Goal: Task Accomplishment & Management: Use online tool/utility

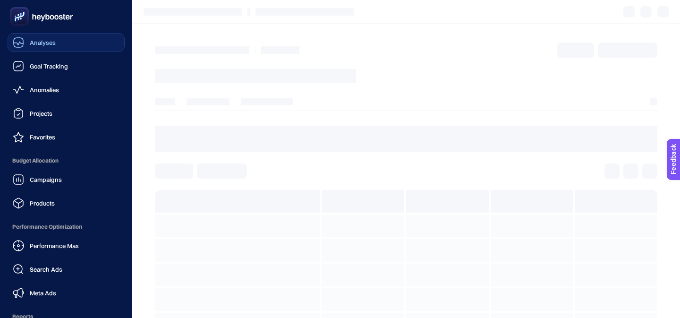
click at [28, 49] on link "Analyses" at bounding box center [66, 42] width 117 height 19
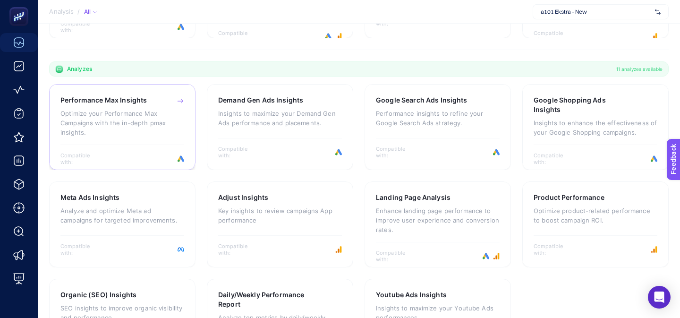
scroll to position [279, 0]
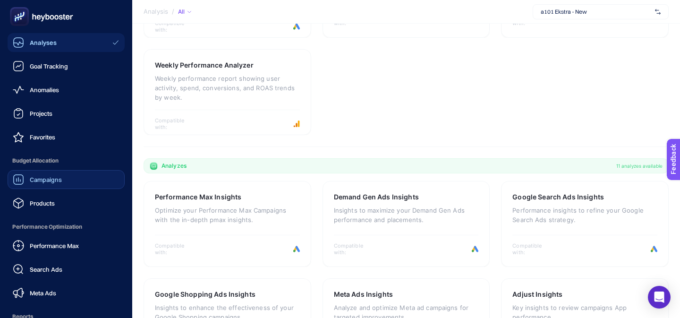
click at [34, 176] on span "Campaigns" at bounding box center [46, 180] width 32 height 8
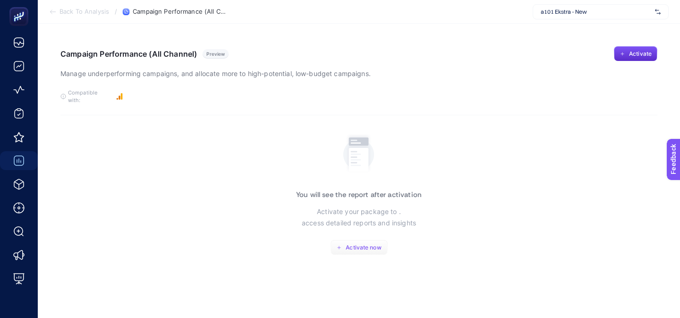
click at [340, 245] on icon "button" at bounding box center [339, 248] width 6 height 6
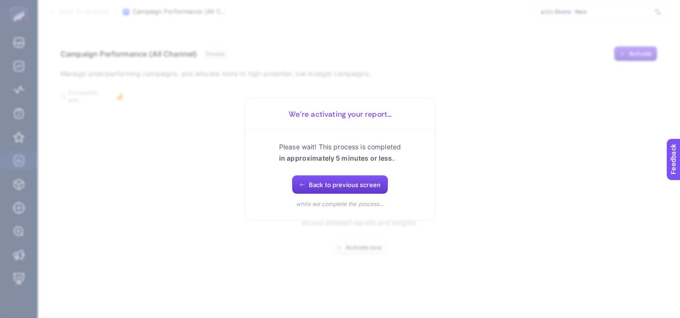
click at [334, 186] on span "Back to previous screen" at bounding box center [345, 185] width 72 height 8
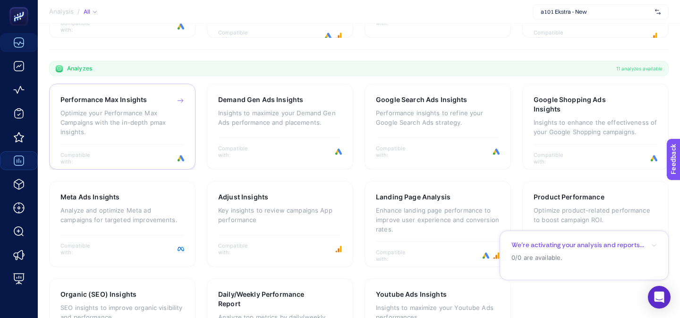
click at [145, 144] on div "Compatible with:" at bounding box center [122, 154] width 124 height 21
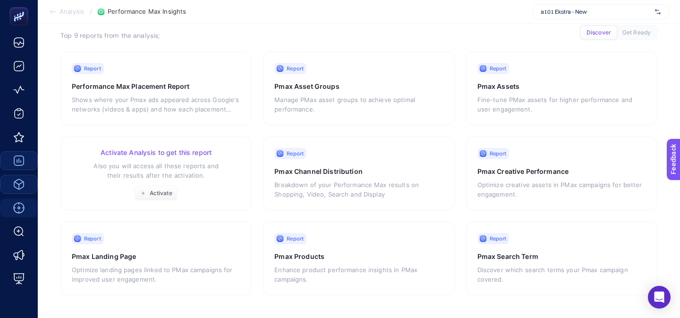
scroll to position [94, 0]
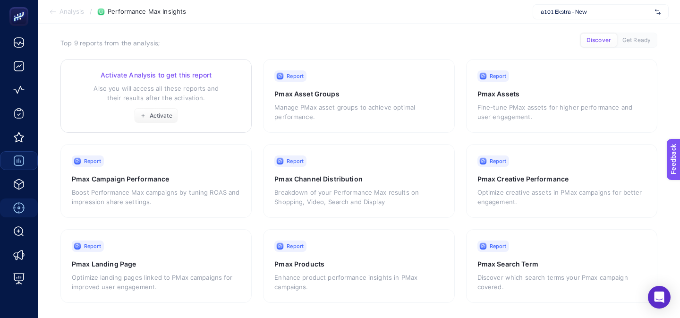
click at [142, 74] on div "Activate Analysis to get this report Also you will access all these reports and…" at bounding box center [156, 96] width 169 height 53
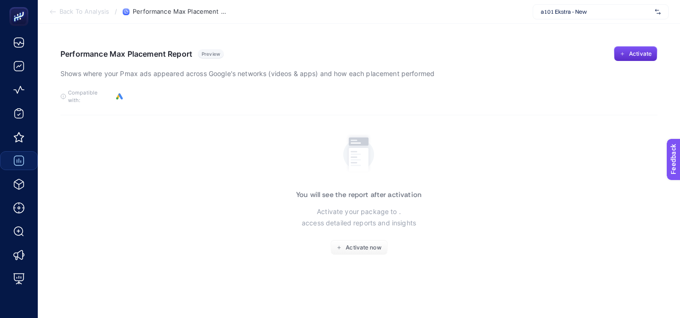
click at [348, 247] on article "Performance Max Placement Report Preview Shows where your Pmax ads appeared acr…" at bounding box center [359, 171] width 642 height 294
click at [348, 244] on span "Activate now" at bounding box center [363, 248] width 35 height 8
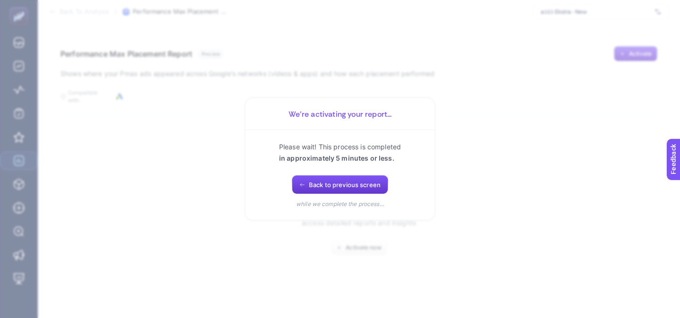
click at [329, 185] on span "Back to previous screen" at bounding box center [345, 185] width 72 height 8
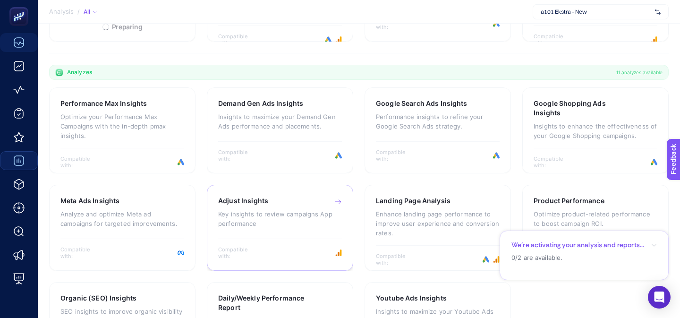
scroll to position [279, 0]
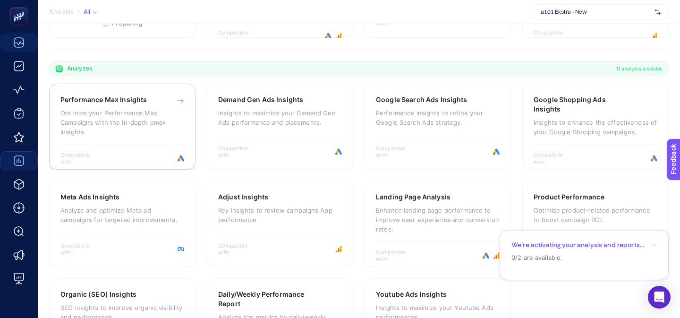
click at [137, 95] on h3 "Performance Max Insights" at bounding box center [103, 99] width 86 height 9
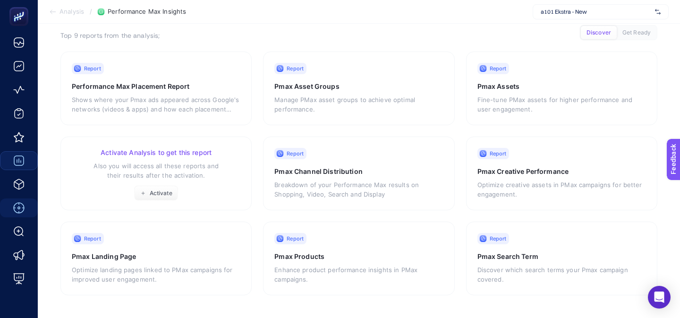
scroll to position [94, 0]
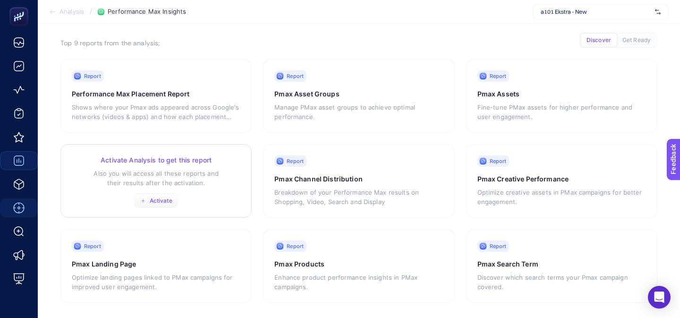
click at [163, 197] on span "Activate" at bounding box center [161, 201] width 23 height 8
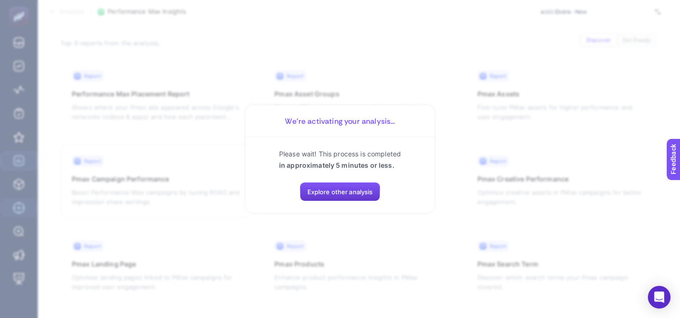
click at [318, 198] on button "Explore other analysis" at bounding box center [340, 191] width 81 height 19
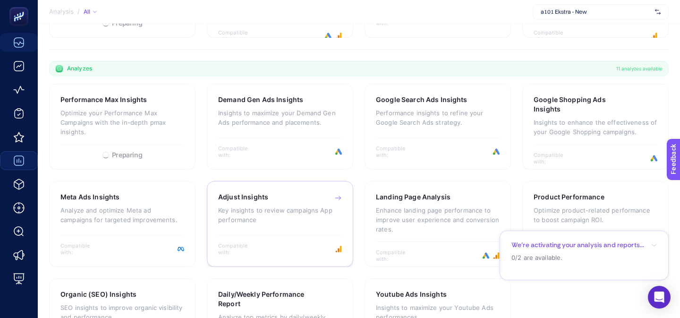
scroll to position [311, 0]
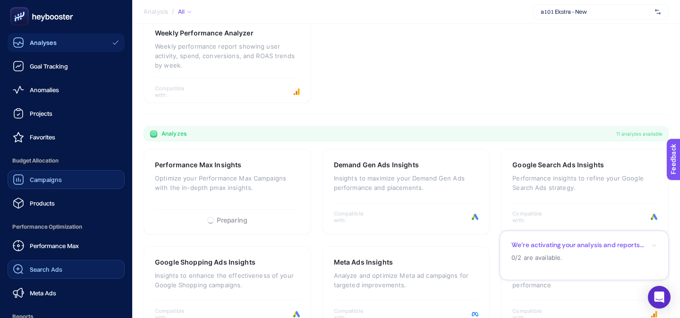
click at [36, 268] on span "Search Ads" at bounding box center [46, 269] width 33 height 8
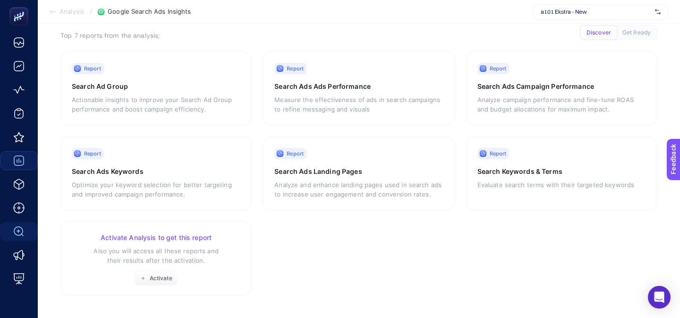
scroll to position [94, 0]
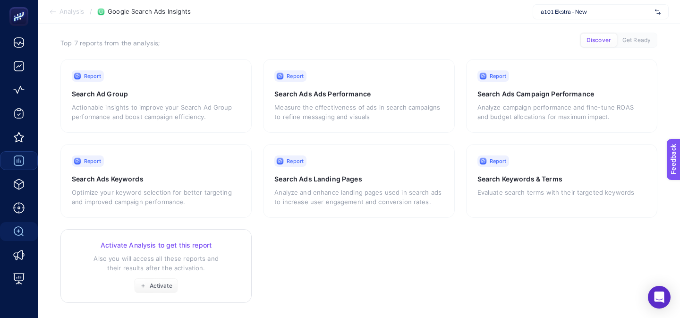
click at [165, 269] on div "Activate Analysis to get this report Also you will access all these reports and…" at bounding box center [156, 266] width 169 height 53
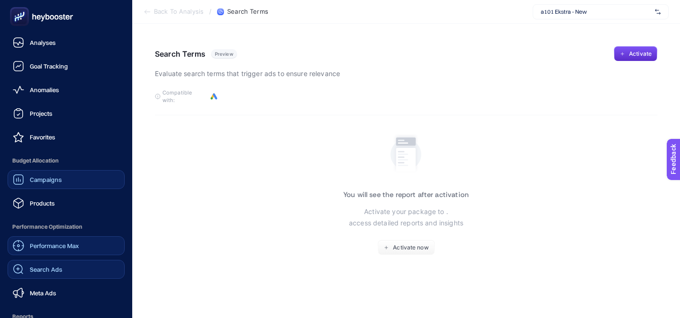
click at [43, 243] on span "Performance Max" at bounding box center [54, 246] width 49 height 8
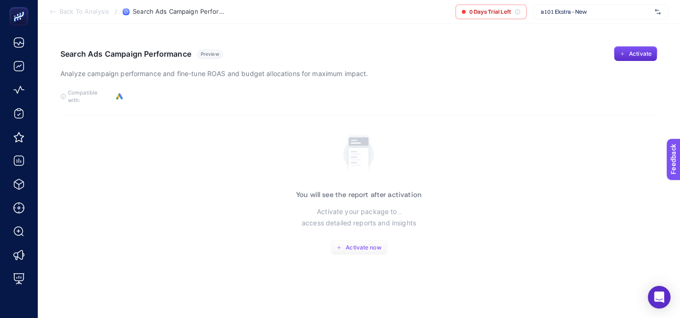
click at [368, 245] on button "Activate now" at bounding box center [358, 247] width 57 height 15
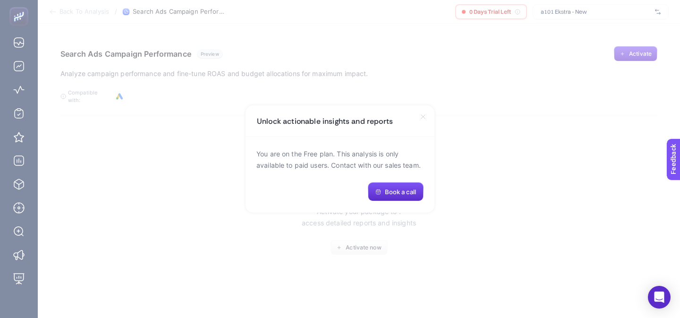
click at [422, 119] on icon at bounding box center [423, 117] width 8 height 8
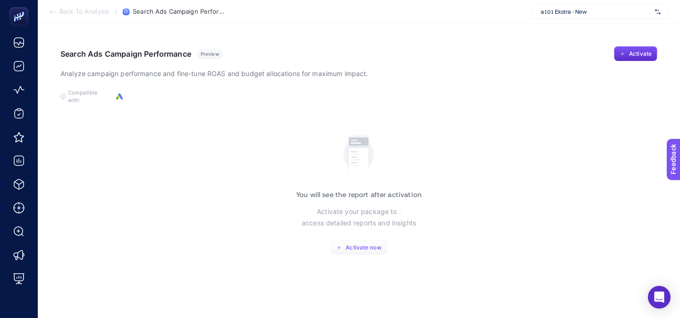
click at [378, 244] on span "Activate now" at bounding box center [363, 248] width 35 height 8
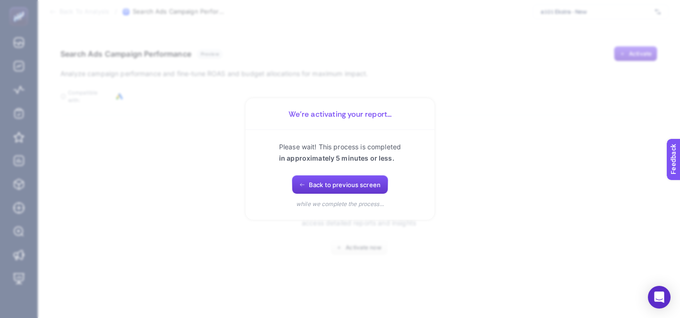
click at [333, 181] on span "Back to previous screen" at bounding box center [345, 185] width 72 height 8
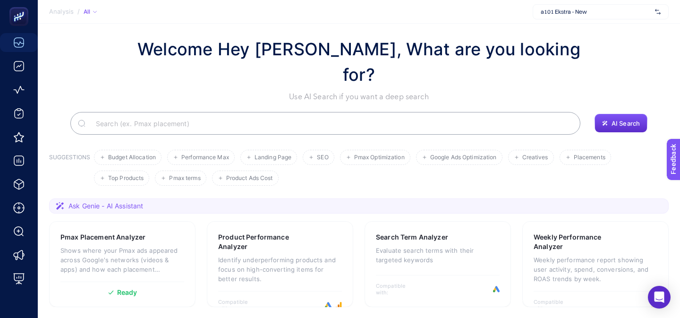
scroll to position [11, 0]
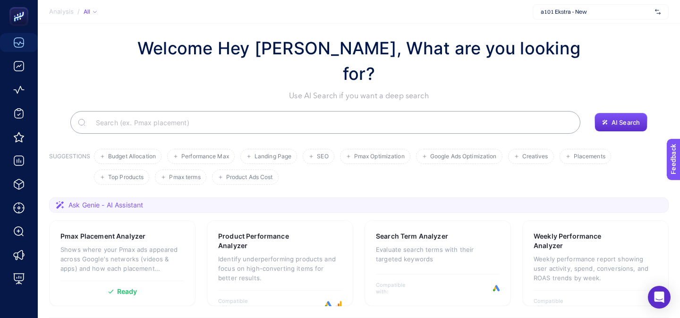
click at [542, 10] on span "a101 Ekstra - New" at bounding box center [595, 12] width 110 height 8
